Goal: Task Accomplishment & Management: Manage account settings

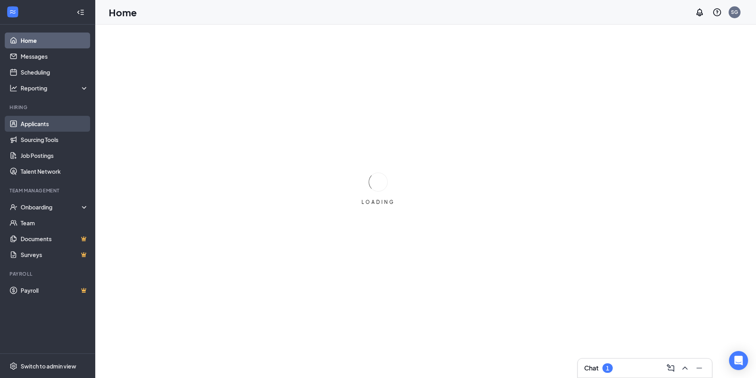
click at [48, 123] on link "Applicants" at bounding box center [55, 124] width 68 height 16
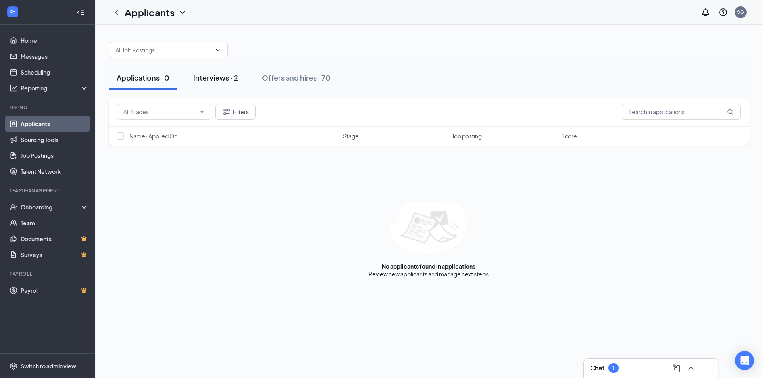
click at [204, 70] on button "Interviews · 2" at bounding box center [215, 78] width 61 height 24
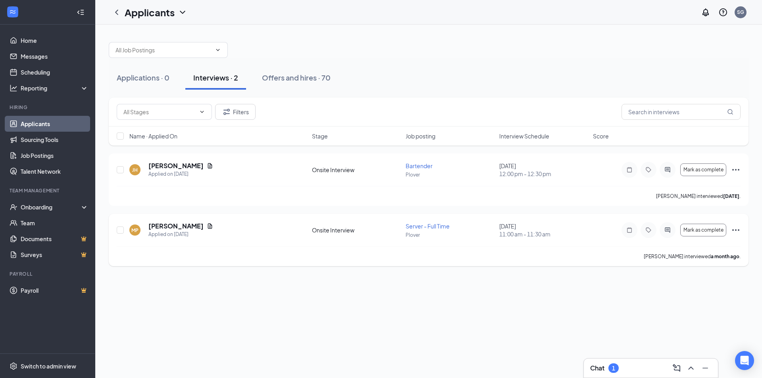
click at [731, 233] on icon "Ellipses" at bounding box center [736, 230] width 10 height 10
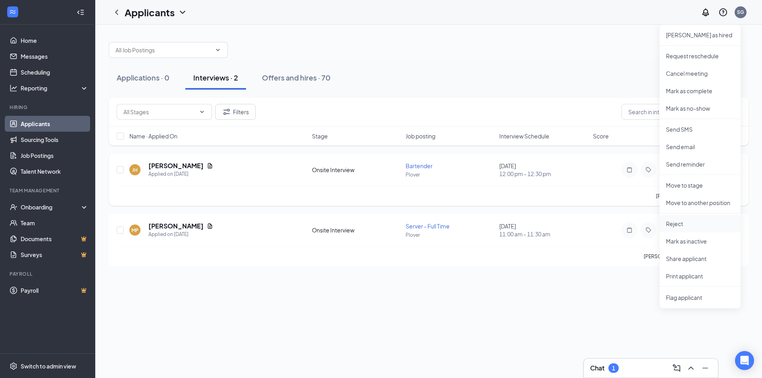
click at [711, 227] on p "Reject" at bounding box center [700, 224] width 68 height 8
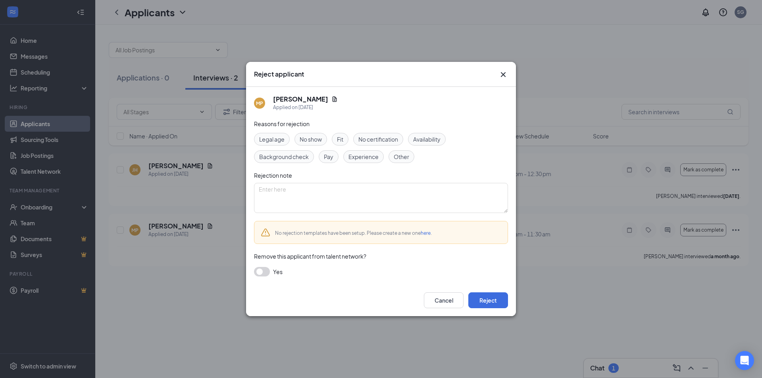
click at [406, 158] on span "Other" at bounding box center [401, 156] width 15 height 9
click at [496, 288] on div "Cancel Reject" at bounding box center [381, 301] width 270 height 32
click at [500, 296] on button "Reject" at bounding box center [488, 300] width 40 height 16
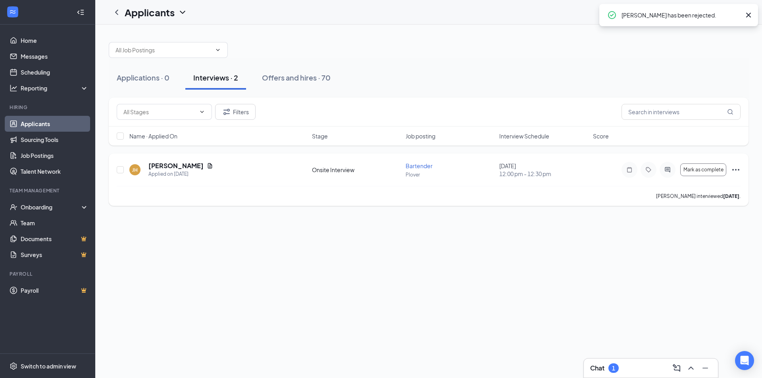
click at [735, 167] on icon "Ellipses" at bounding box center [736, 170] width 10 height 10
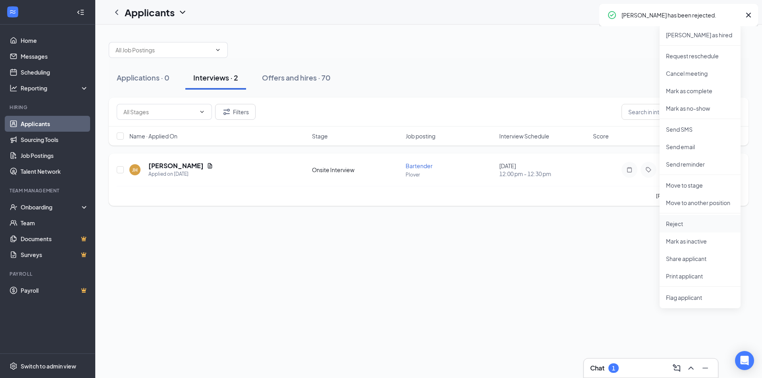
click at [700, 221] on p "Reject" at bounding box center [700, 224] width 68 height 8
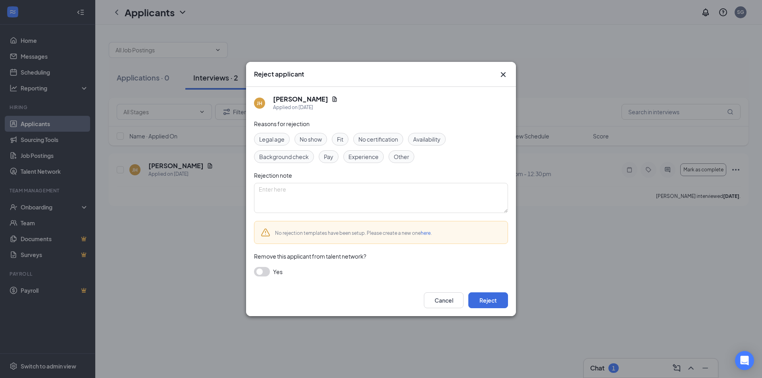
click at [407, 159] on span "Other" at bounding box center [401, 156] width 15 height 9
click at [498, 300] on button "Reject" at bounding box center [488, 300] width 40 height 16
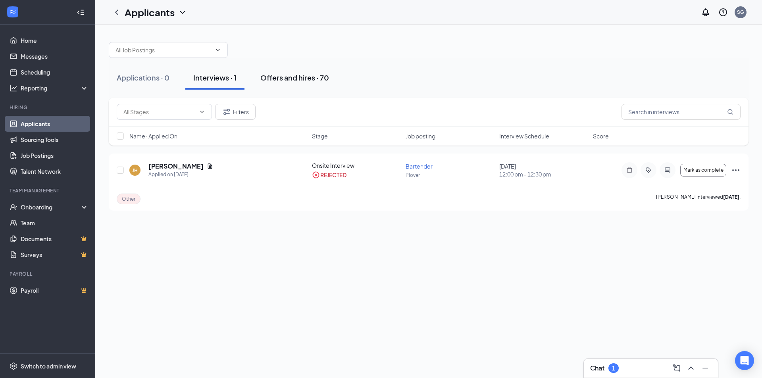
click at [302, 79] on div "Offers and hires · 70" at bounding box center [294, 78] width 69 height 10
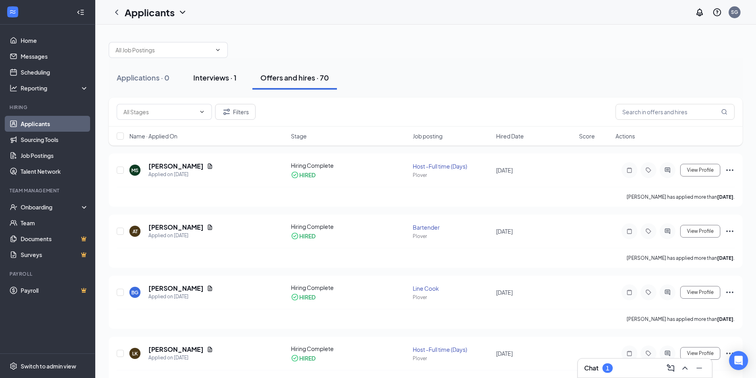
click at [198, 85] on button "Interviews · 1" at bounding box center [214, 78] width 59 height 24
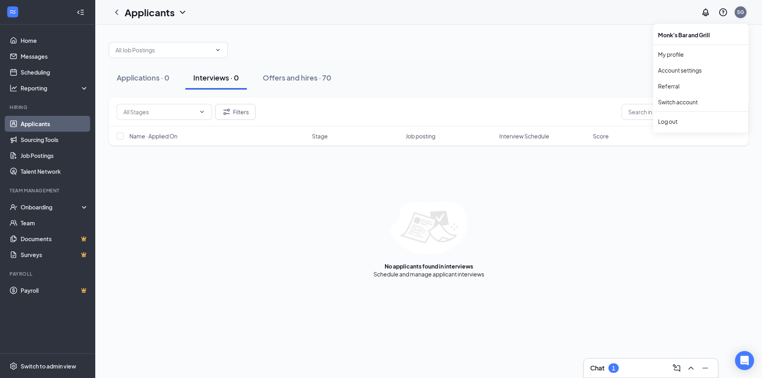
click at [744, 13] on div "SG" at bounding box center [740, 12] width 12 height 12
